Goal: Task Accomplishment & Management: Manage account settings

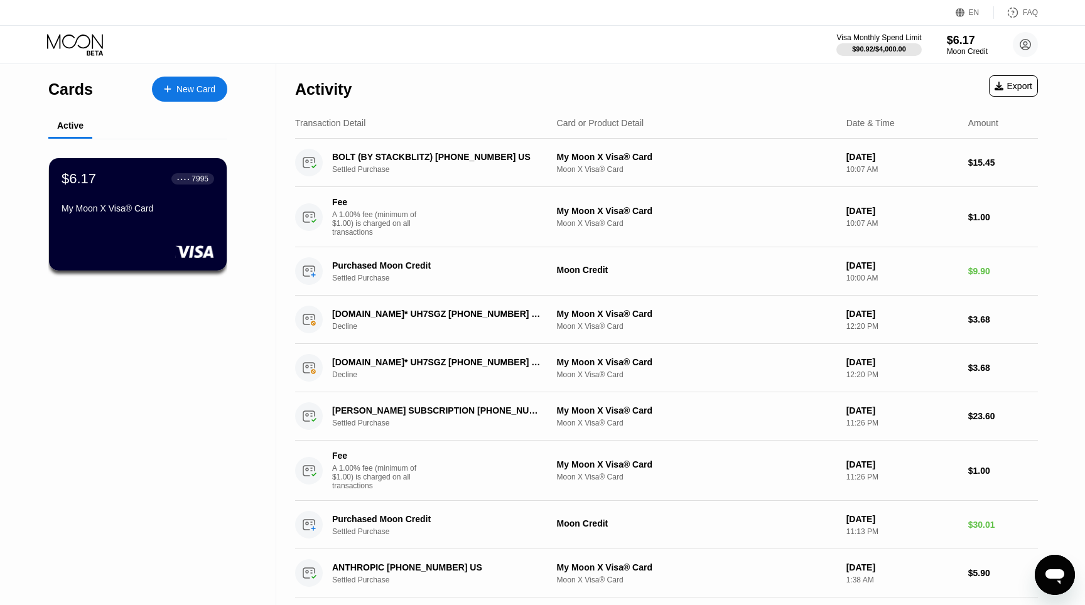
click at [765, 78] on div "Activity Export" at bounding box center [666, 86] width 743 height 44
